Goal: Task Accomplishment & Management: Manage account settings

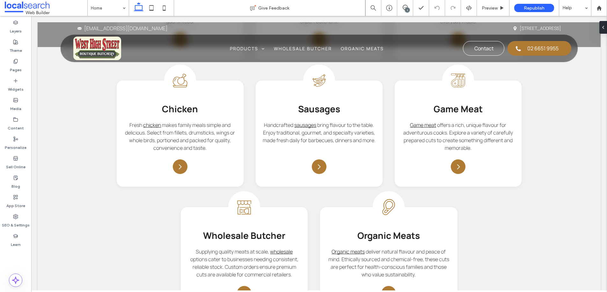
scroll to position [774, 0]
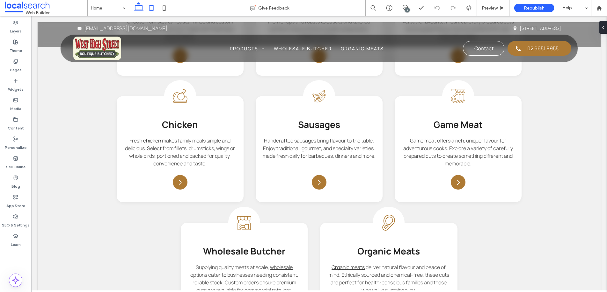
click at [153, 8] on icon at bounding box center [151, 8] width 13 height 13
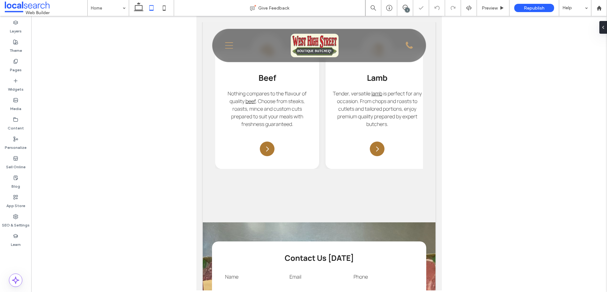
scroll to position [736, 0]
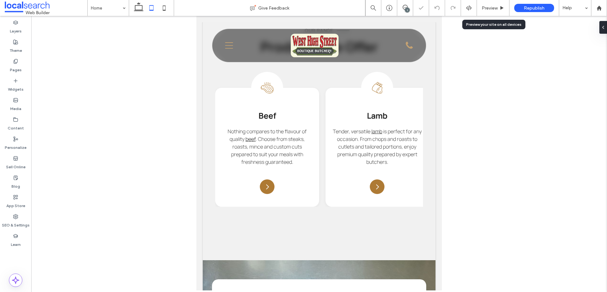
click at [491, 7] on span "Preview" at bounding box center [489, 7] width 16 height 5
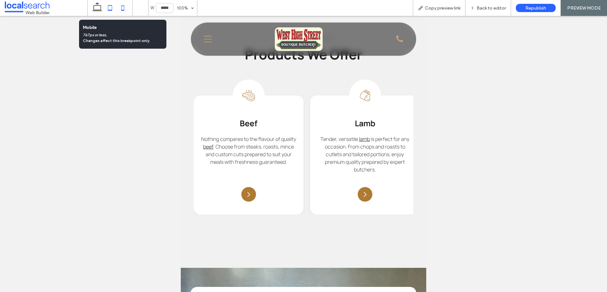
drag, startPoint x: 121, startPoint y: 9, endPoint x: 120, endPoint y: 14, distance: 4.5
click at [120, 9] on icon at bounding box center [122, 8] width 13 height 13
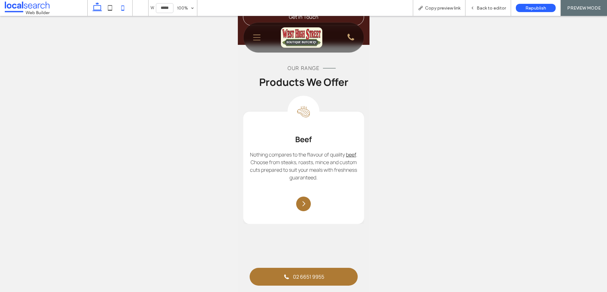
click at [96, 7] on icon at bounding box center [97, 8] width 13 height 13
type input "******"
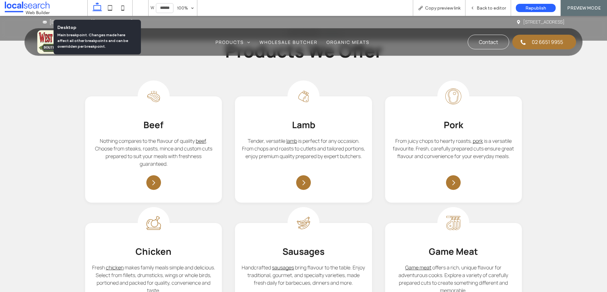
scroll to position [647, 0]
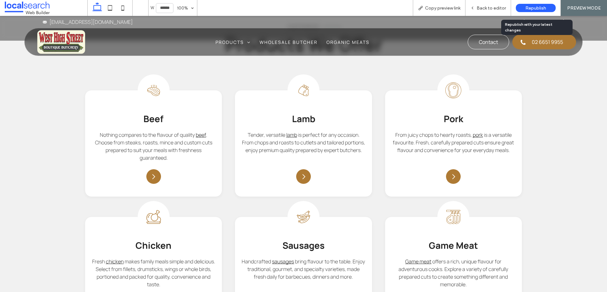
click at [530, 7] on span "Republish" at bounding box center [535, 7] width 21 height 5
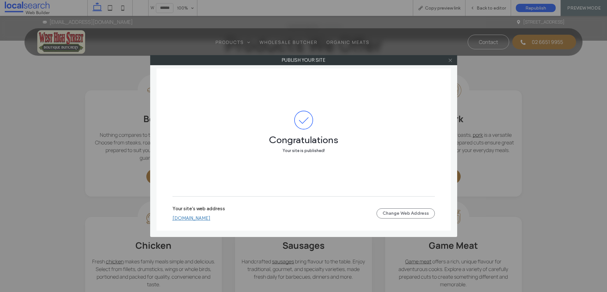
click at [448, 61] on icon at bounding box center [450, 60] width 5 height 5
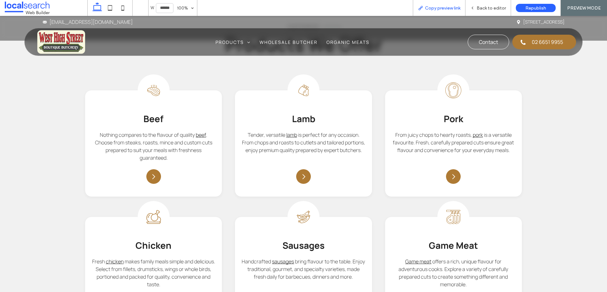
click at [440, 6] on span "Copy preview link" at bounding box center [442, 7] width 35 height 5
click at [496, 10] on span "Back to editor" at bounding box center [490, 7] width 29 height 5
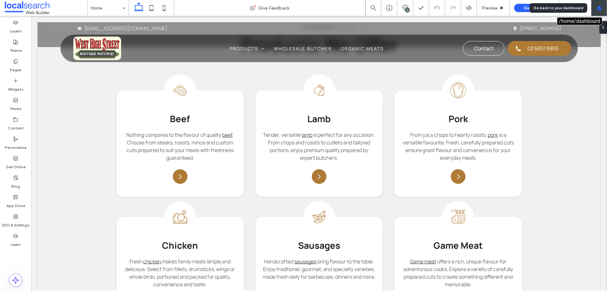
click at [594, 6] on div at bounding box center [598, 7] width 15 height 5
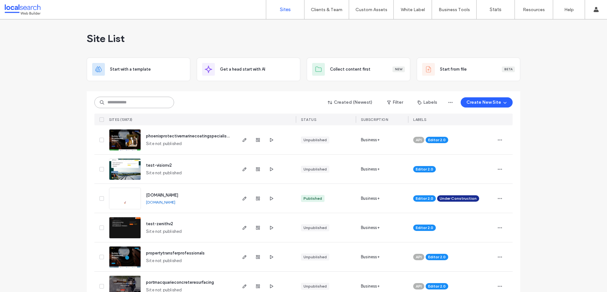
click at [137, 104] on input at bounding box center [134, 102] width 80 height 11
paste input "********"
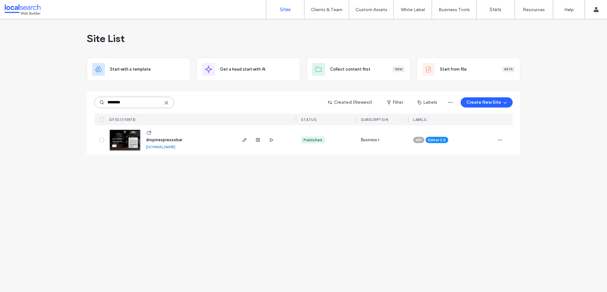
type input "********"
click at [155, 140] on span "dropinespressobar" at bounding box center [164, 140] width 36 height 5
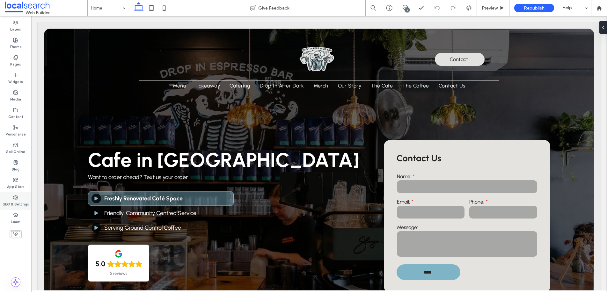
click at [9, 203] on label "SEO & Settings" at bounding box center [16, 203] width 26 height 7
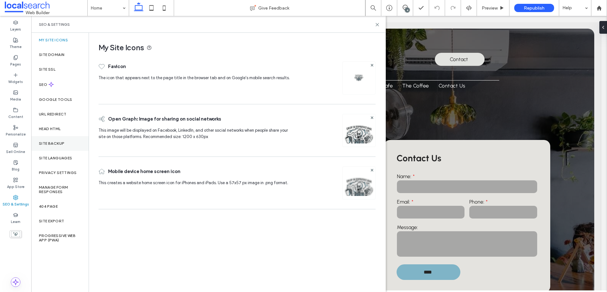
click at [57, 142] on label "Site Backup" at bounding box center [51, 143] width 25 height 4
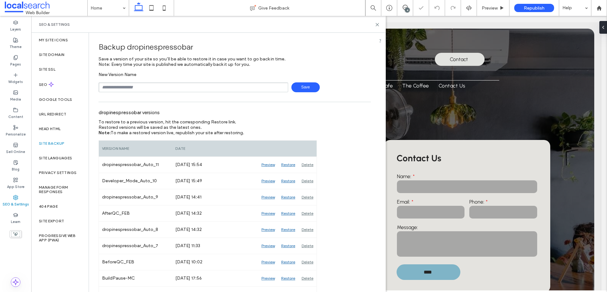
click at [134, 87] on input "text" at bounding box center [193, 88] width 190 height 10
type input "**********"
drag, startPoint x: 102, startPoint y: 85, endPoint x: 90, endPoint y: 85, distance: 11.8
click at [90, 85] on div "**********" at bounding box center [234, 248] width 291 height 433
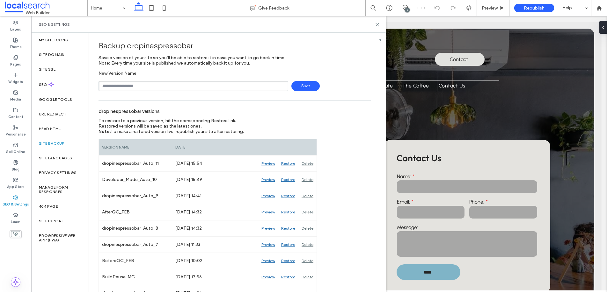
click at [152, 87] on input "text" at bounding box center [193, 86] width 190 height 10
type input "**********"
click at [304, 86] on span "Save" at bounding box center [305, 86] width 28 height 10
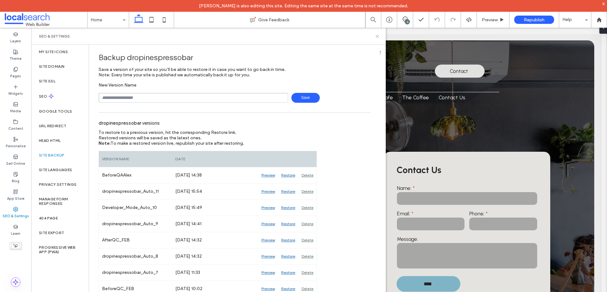
click at [378, 36] on icon at bounding box center [377, 36] width 5 height 5
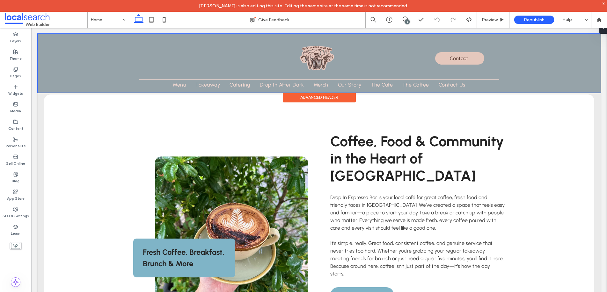
scroll to position [0, 0]
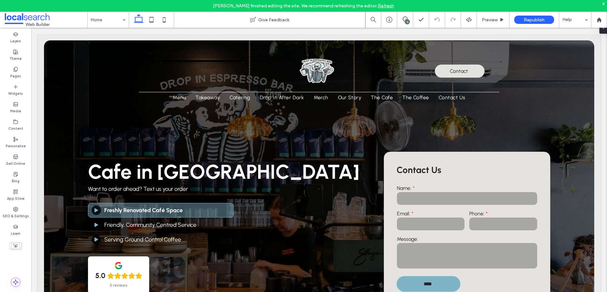
click at [603, 4] on div "x" at bounding box center [603, 3] width 3 height 5
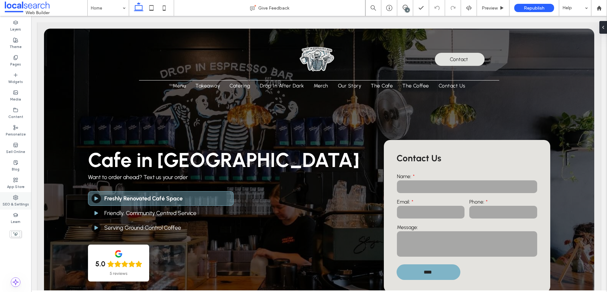
click at [15, 201] on label "SEO & Settings" at bounding box center [16, 203] width 26 height 7
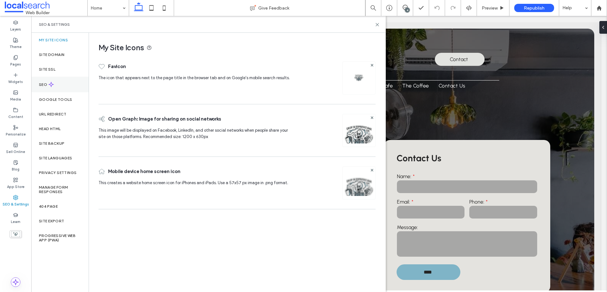
click at [57, 86] on div "SEO" at bounding box center [59, 85] width 57 height 16
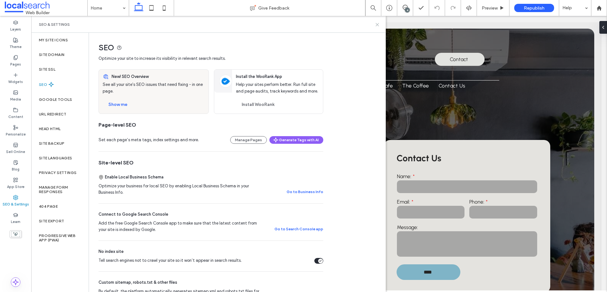
click at [375, 25] on icon at bounding box center [377, 24] width 5 height 5
